Goal: Find specific page/section: Find specific page/section

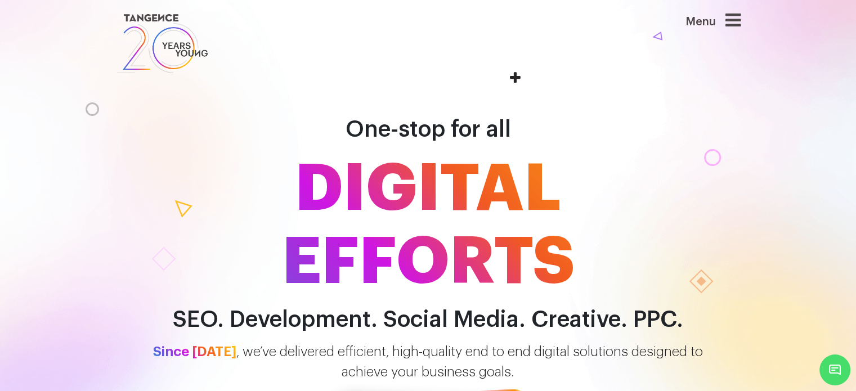
click at [749, 20] on div "Menu" at bounding box center [695, 43] width 107 height 65
click at [735, 24] on icon at bounding box center [733, 20] width 15 height 18
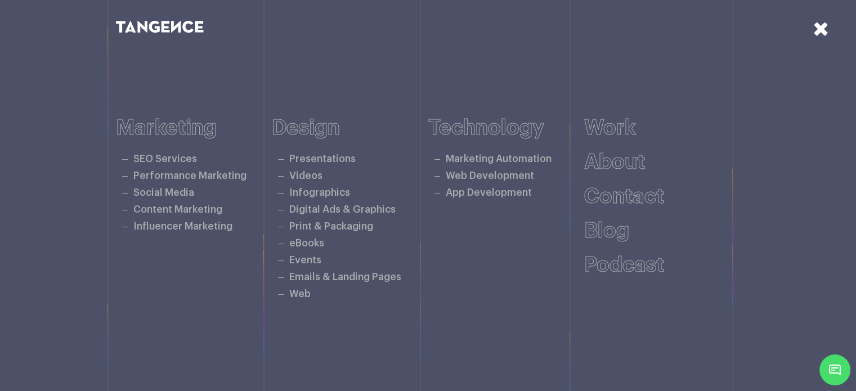
scroll to position [250, 0]
click at [823, 29] on icon at bounding box center [821, 29] width 16 height 20
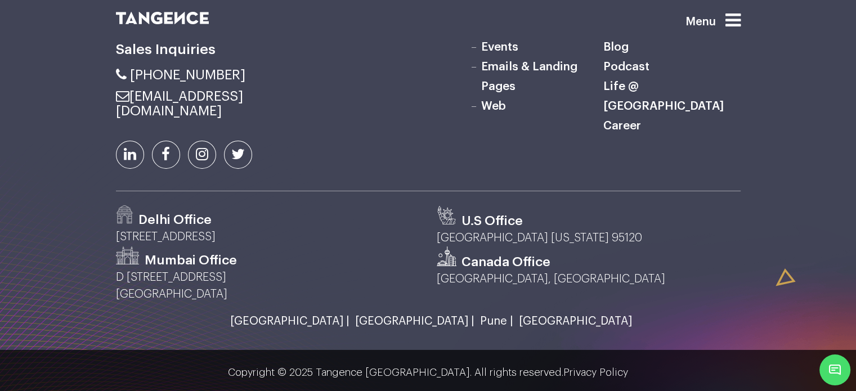
scroll to position [3727, 0]
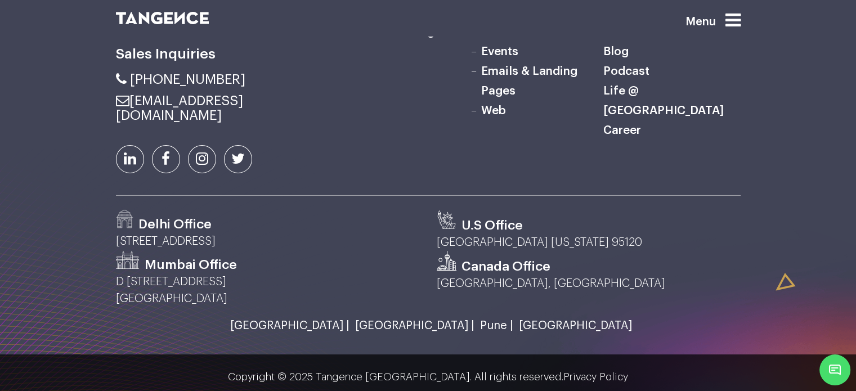
click at [625, 136] on link "Career" at bounding box center [622, 130] width 38 height 12
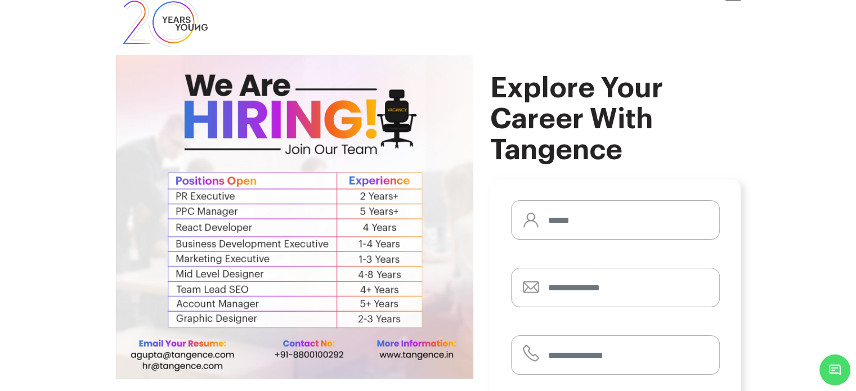
scroll to position [27, 0]
